Goal: Task Accomplishment & Management: Complete application form

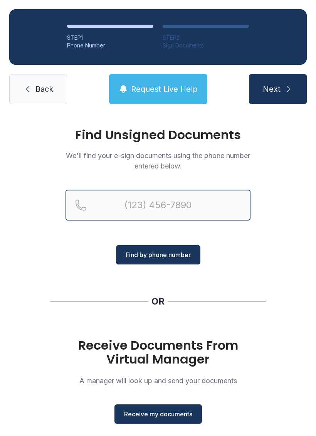
click at [180, 209] on input "Reservation phone number" at bounding box center [158, 205] width 185 height 31
type input "("
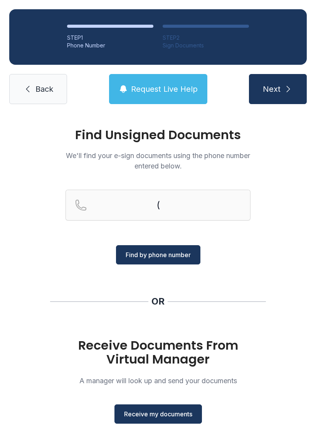
click at [224, 275] on div "Find Unsigned Documents We'll find your e-sign documents using the phone number…" at bounding box center [158, 283] width 316 height 341
click at [187, 414] on span "Receive my documents" at bounding box center [158, 413] width 68 height 9
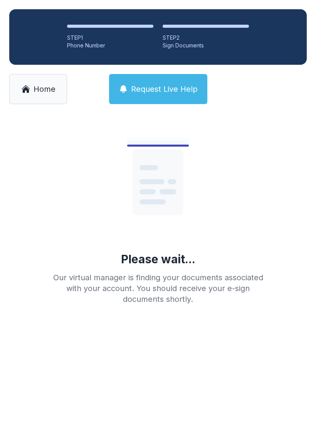
click at [22, 93] on icon at bounding box center [25, 88] width 9 height 9
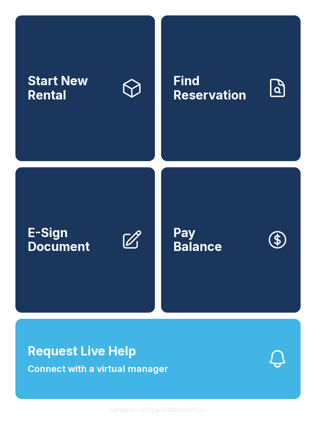
click at [48, 273] on link "E-Sign Document" at bounding box center [85, 240] width 140 height 146
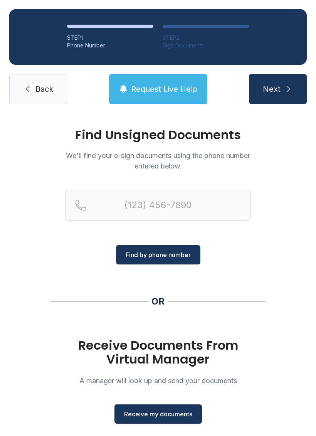
click at [157, 411] on span "Receive my documents" at bounding box center [158, 413] width 68 height 9
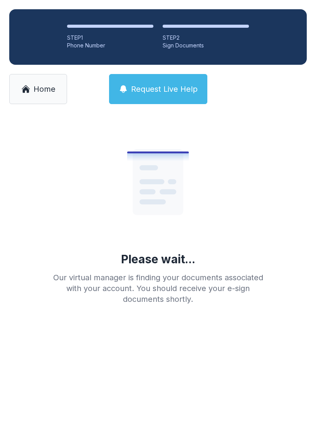
click at [47, 90] on span "Home" at bounding box center [45, 89] width 22 height 11
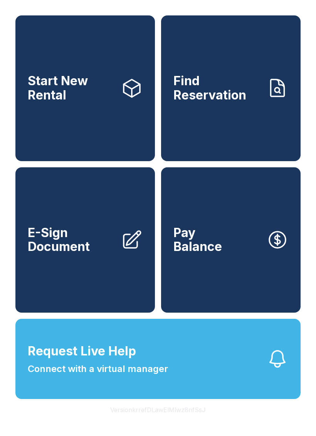
click at [69, 296] on link "E-Sign Document" at bounding box center [85, 240] width 140 height 146
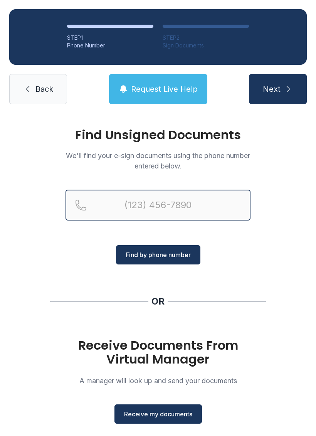
click at [159, 202] on input "Reservation phone number" at bounding box center [158, 205] width 185 height 31
type input "[PHONE_NUMBER]"
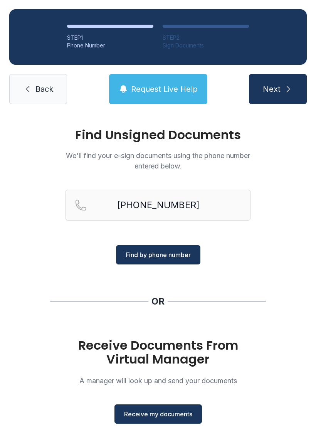
click at [168, 248] on button "Find by phone number" at bounding box center [158, 254] width 84 height 19
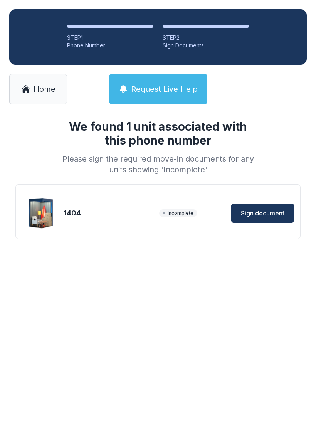
click at [186, 257] on div "We found 1 unit associated with this phone number Please sign the required move…" at bounding box center [158, 191] width 316 height 157
click at [278, 208] on button "Sign document" at bounding box center [262, 213] width 63 height 19
